Goal: Find specific page/section: Find specific page/section

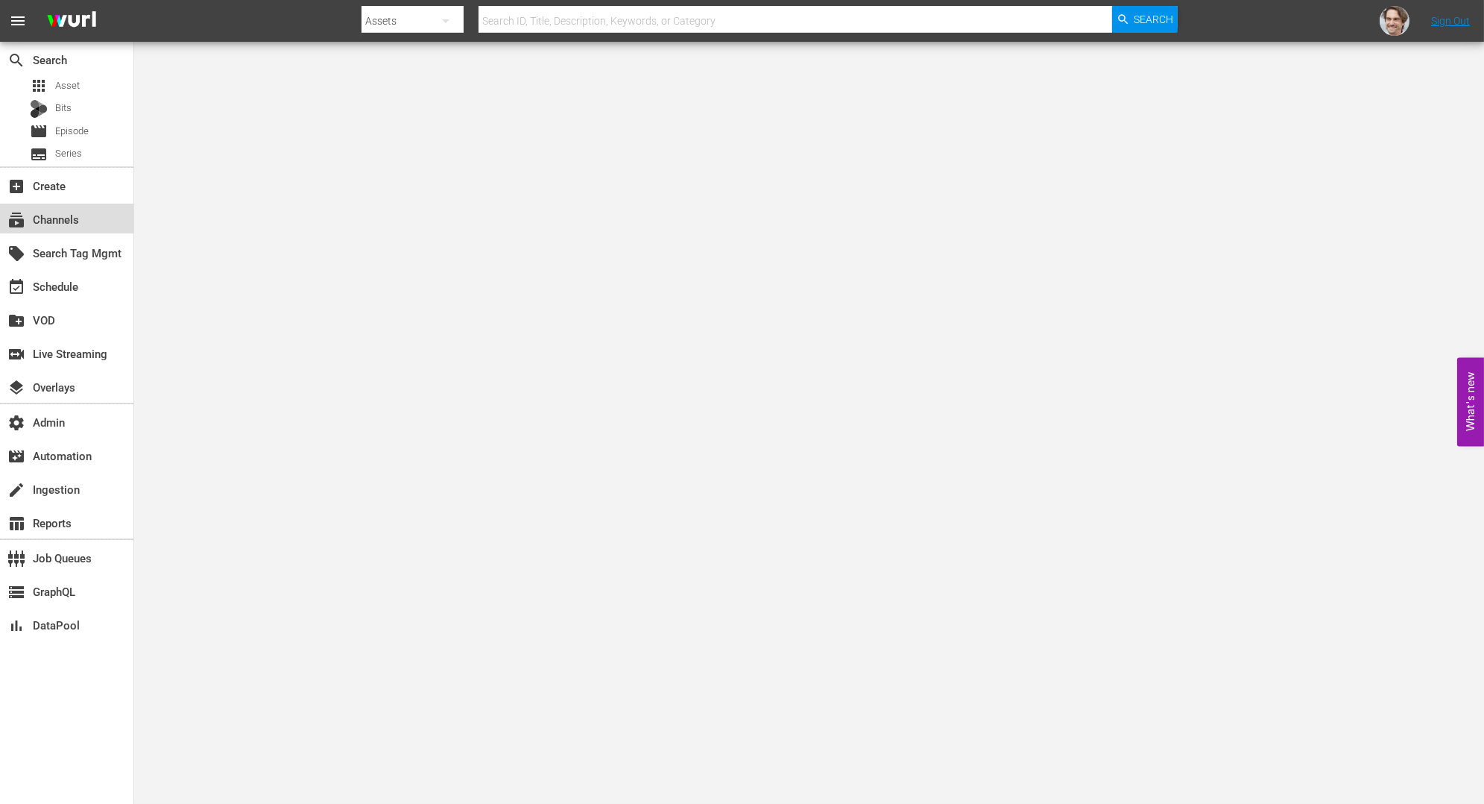
click at [62, 223] on div "subscriptions Channels" at bounding box center [41, 216] width 83 height 13
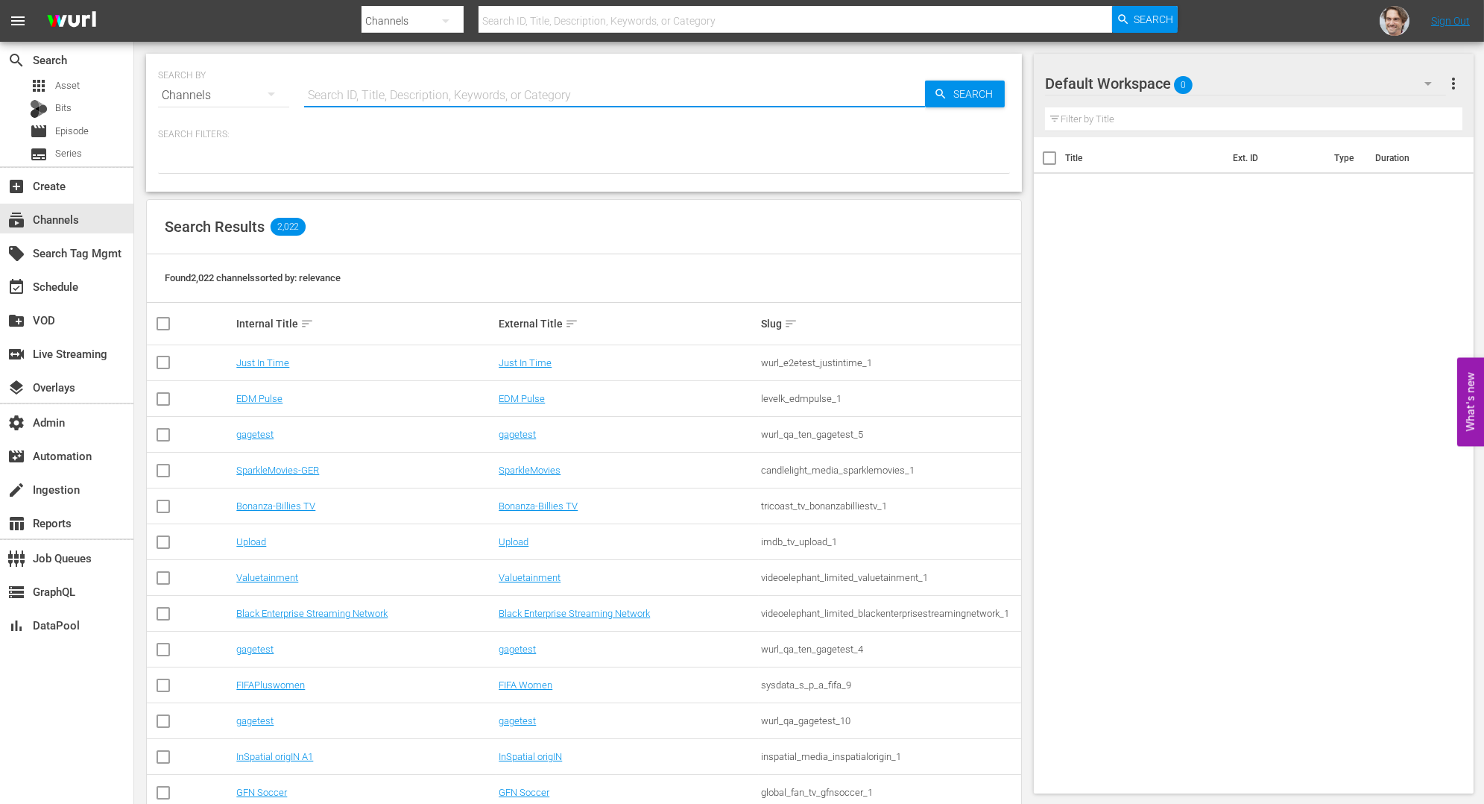
click at [611, 89] on input "text" at bounding box center [614, 96] width 621 height 36
paste input "minerva_cinemasegreto_1"
type input "minerva_cinemasegreto_1"
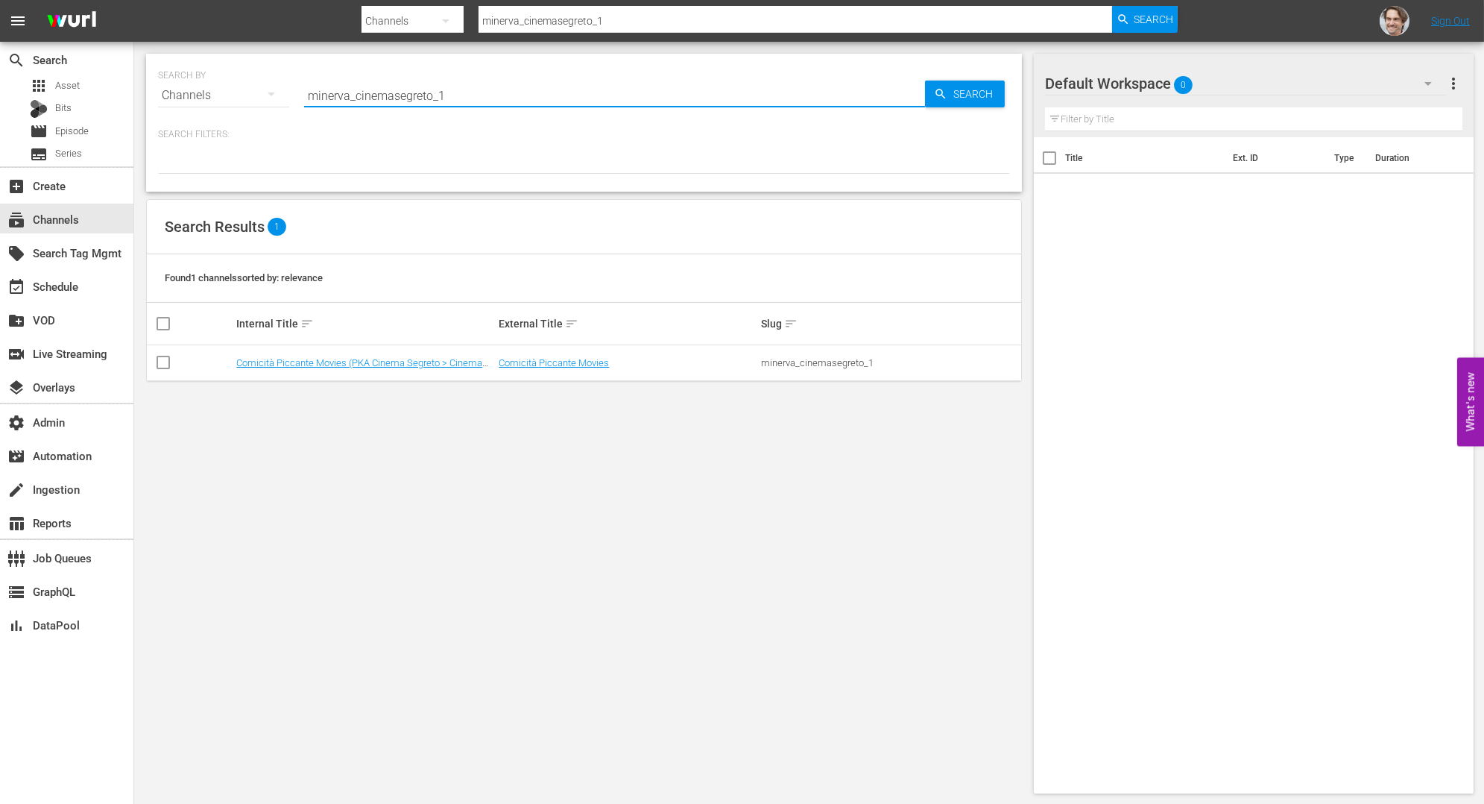
click at [427, 96] on input "minerva_cinemasegreto_1" at bounding box center [614, 96] width 621 height 36
paste input "wp"
type input "minerva_wp_1"
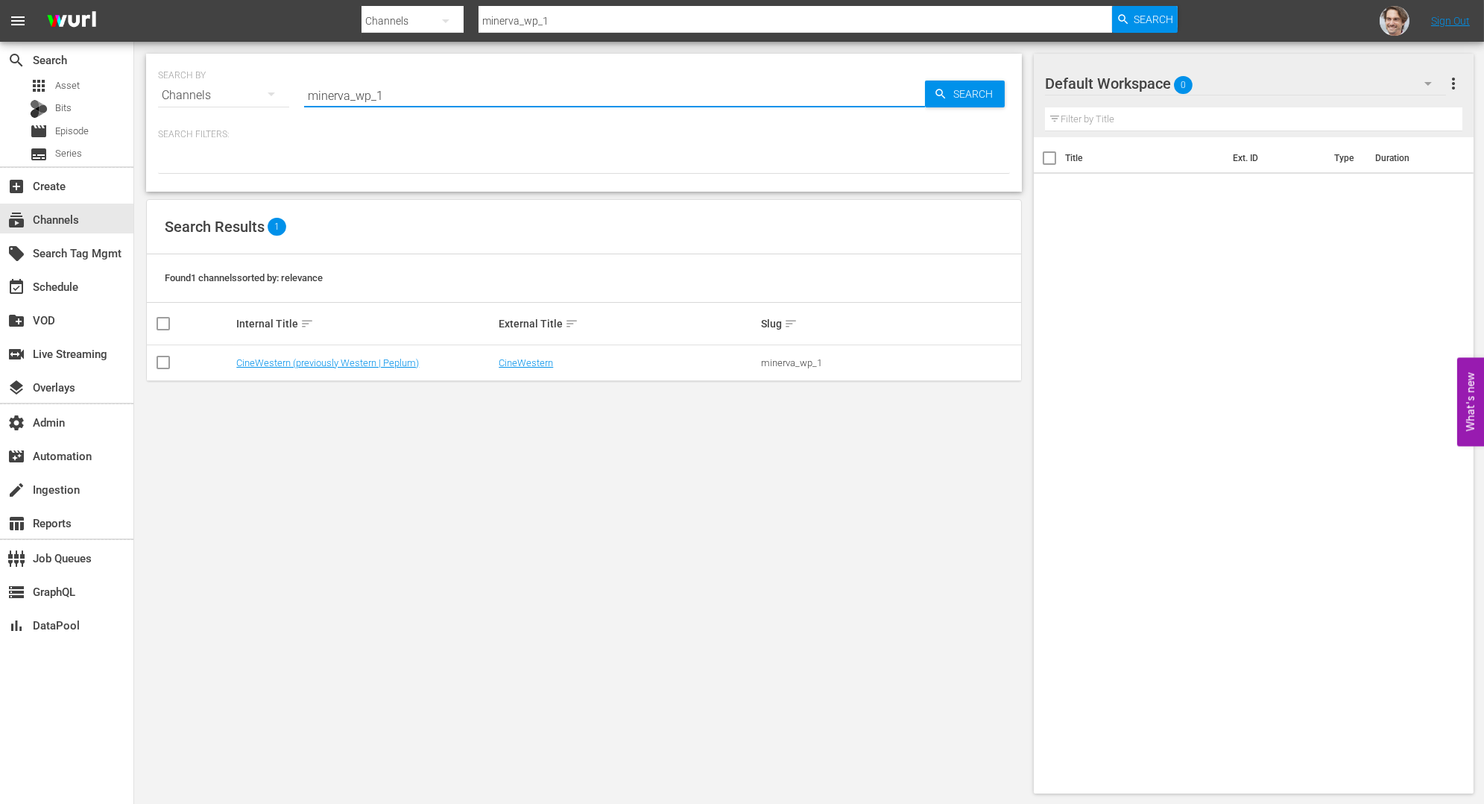
type input "minerva_wp_1"
